Goal: Information Seeking & Learning: Check status

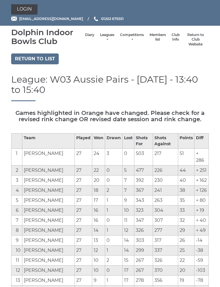
click at [41, 60] on link "Return to list" at bounding box center [34, 58] width 47 height 11
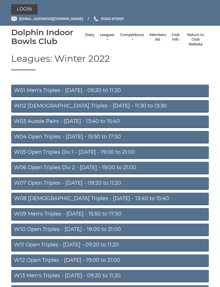
click at [100, 38] on link "Leagues" at bounding box center [107, 37] width 14 height 9
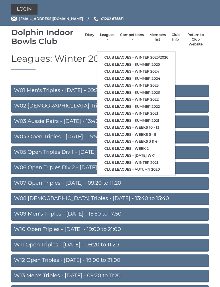
click at [150, 61] on link "Club leagues - Summer 2025" at bounding box center [136, 64] width 78 height 7
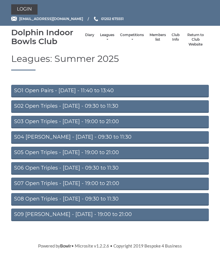
click at [100, 217] on link "S09 [PERSON_NAME] - [DATE] - 19:00 to 21:00" at bounding box center [109, 214] width 197 height 13
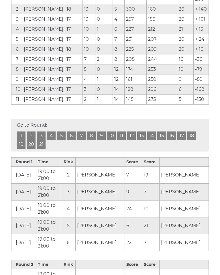
scroll to position [161, 0]
click at [21, 148] on link "19" at bounding box center [21, 144] width 9 height 9
